Goal: Information Seeking & Learning: Check status

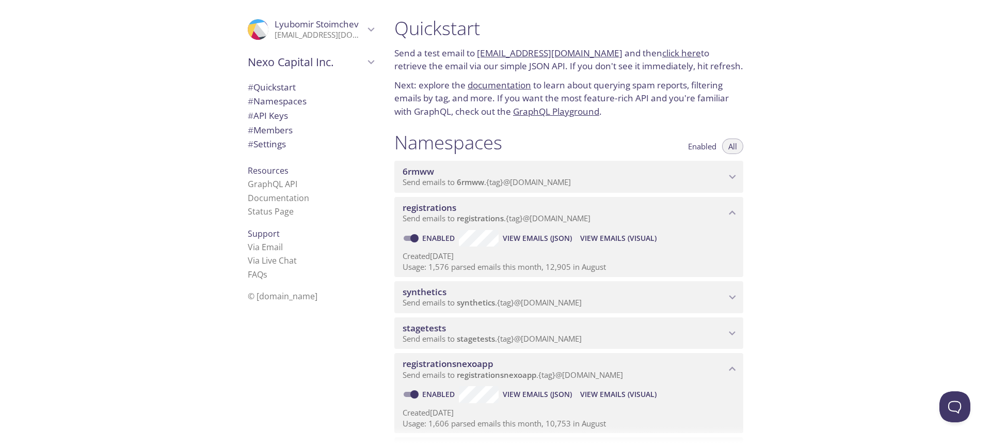
click at [626, 388] on span "View Emails (Visual)" at bounding box center [618, 394] width 76 height 12
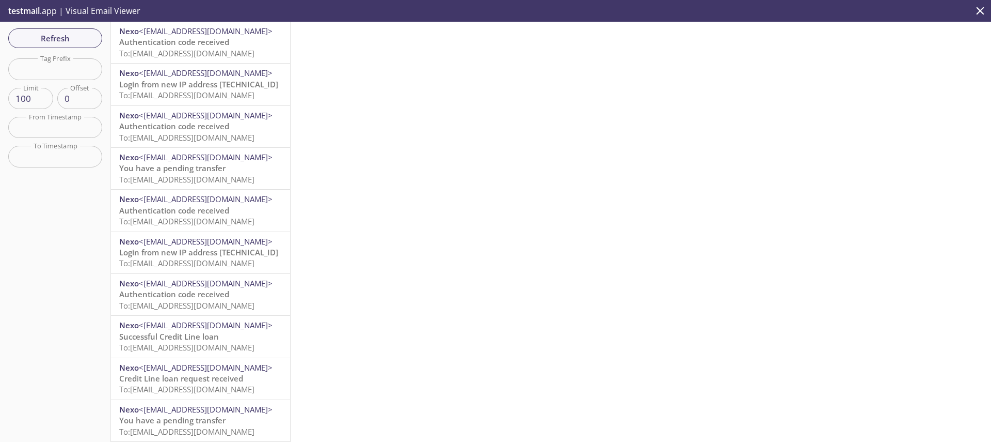
click at [255, 53] on span "To: [EMAIL_ADDRESS][DOMAIN_NAME]" at bounding box center [186, 53] width 135 height 10
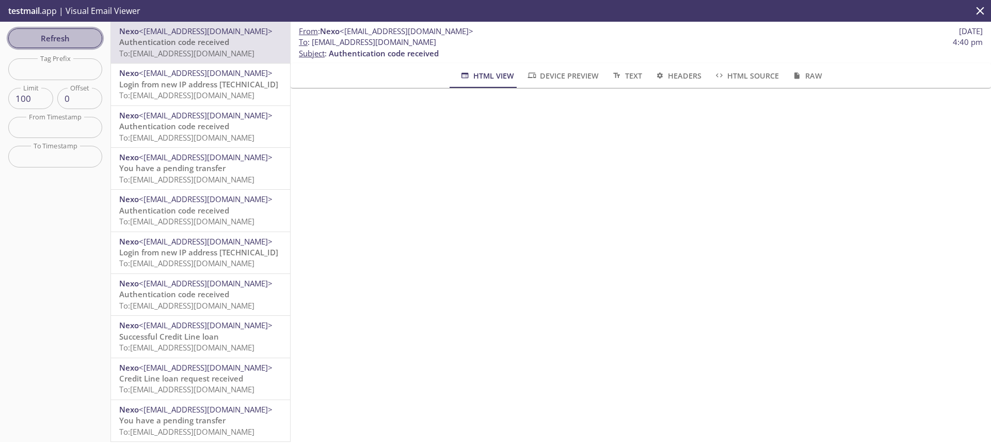
click at [67, 38] on span "Refresh" at bounding box center [55, 38] width 77 height 13
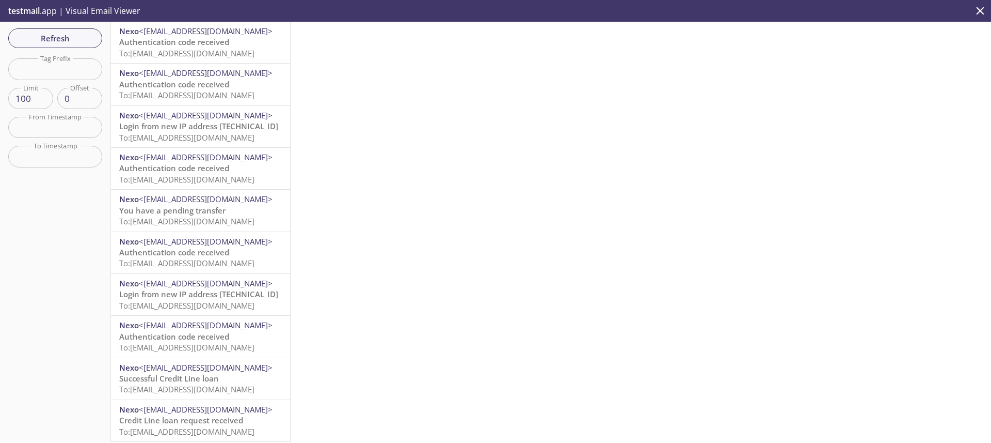
click at [230, 46] on p "Authentication code received To: [EMAIL_ADDRESS][DOMAIN_NAME]" at bounding box center [200, 48] width 163 height 22
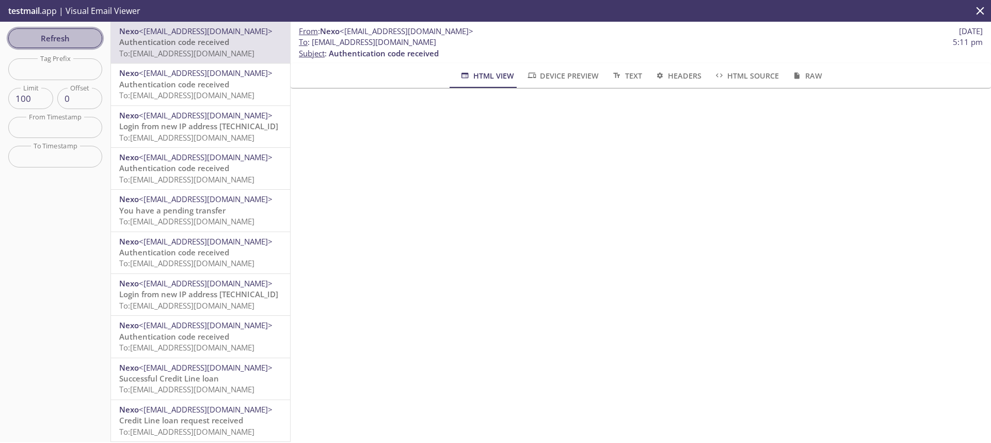
click at [63, 42] on span "Refresh" at bounding box center [55, 38] width 77 height 13
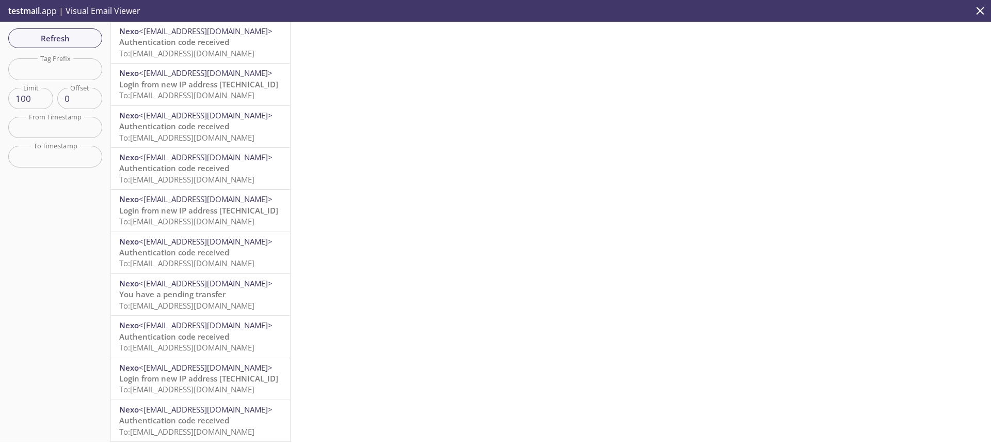
click at [214, 55] on span "To: [EMAIL_ADDRESS][DOMAIN_NAME]" at bounding box center [186, 53] width 135 height 10
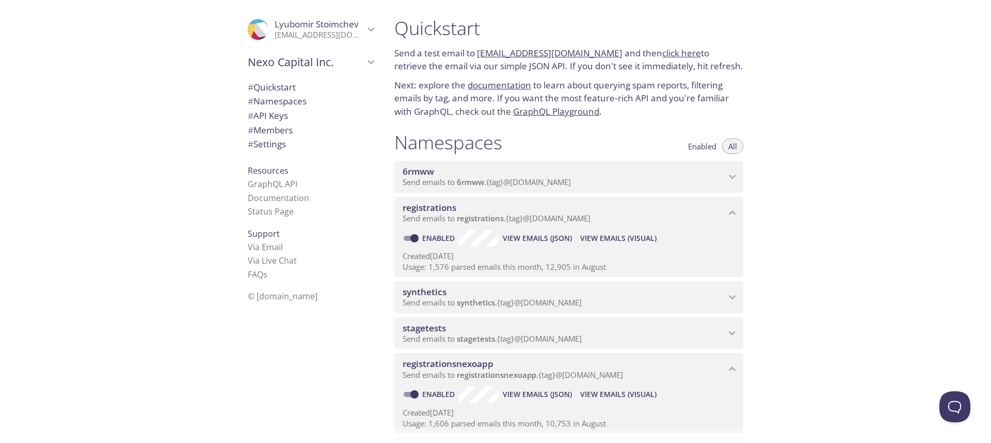
click at [634, 235] on span "View Emails (Visual)" at bounding box center [618, 238] width 76 height 12
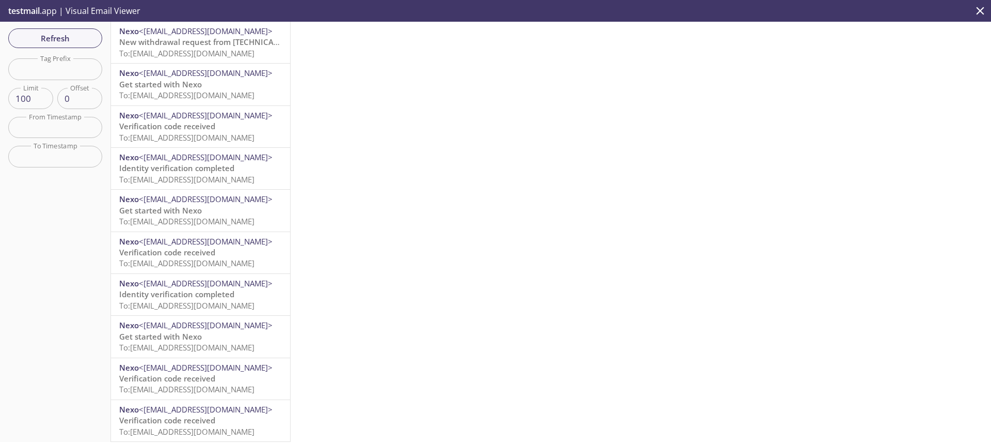
click at [216, 53] on span "To: [EMAIL_ADDRESS][DOMAIN_NAME]" at bounding box center [186, 53] width 135 height 10
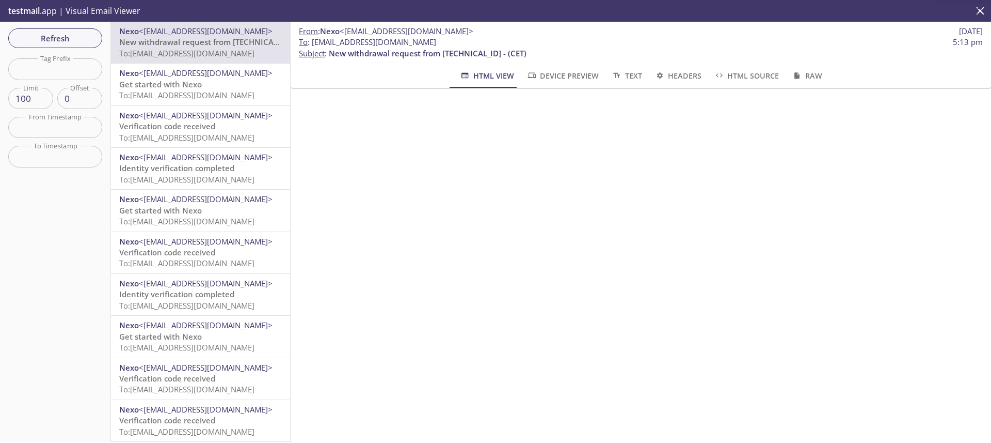
scroll to position [352, 0]
